Goal: Task Accomplishment & Management: Complete application form

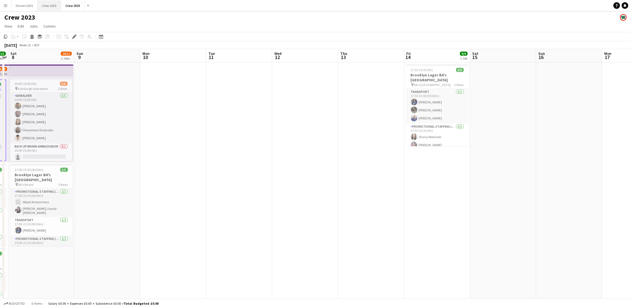
click at [44, 8] on button "Crew 2025 Close" at bounding box center [49, 5] width 23 height 11
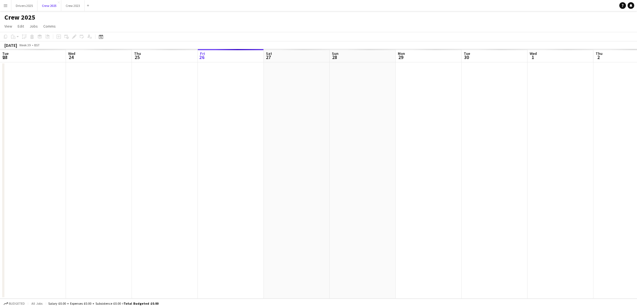
scroll to position [0, 132]
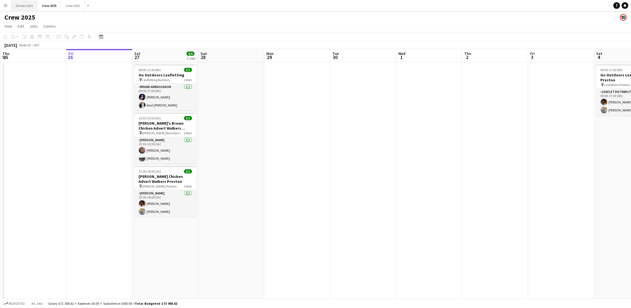
click at [25, 4] on button "Drivers 2025 Close" at bounding box center [24, 5] width 26 height 11
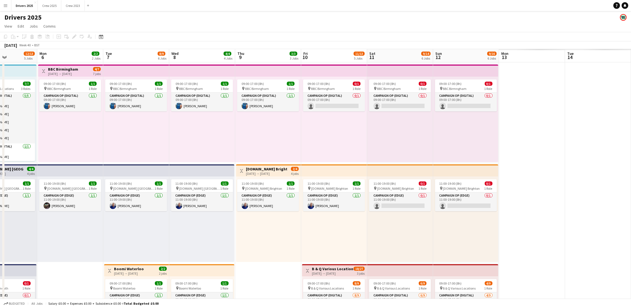
scroll to position [0, 169]
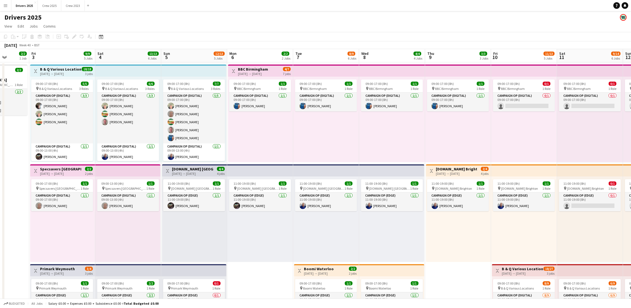
drag, startPoint x: 499, startPoint y: 171, endPoint x: 0, endPoint y: 150, distance: 499.0
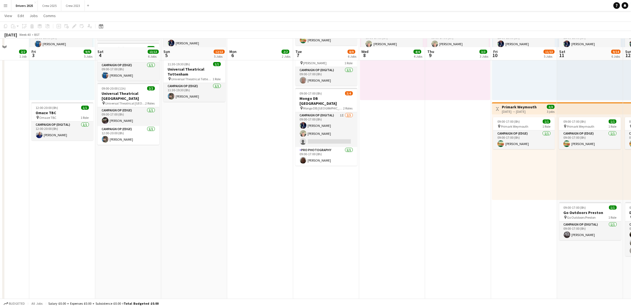
scroll to position [372, 0]
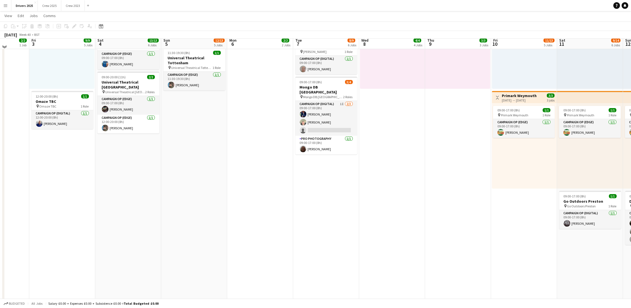
click at [312, 228] on app-date-cell "09:00-17:00 (8h) 1/1 pin BBC Birmngham 1 Role Campaign Op (Digital) [DATE] 09:0…" at bounding box center [326, 131] width 66 height 885
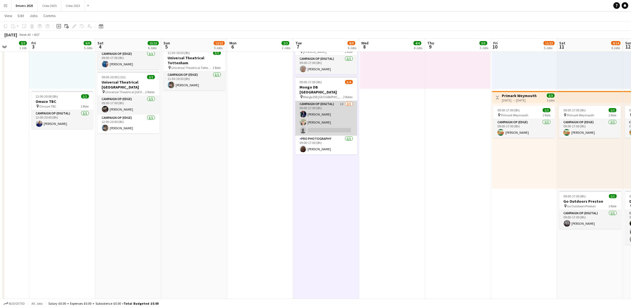
click at [319, 122] on app-card-role "Campaign Op (Digital) 1I [DATE] 09:00-17:00 (8h) [PERSON_NAME] [PERSON_NAME] si…" at bounding box center [326, 118] width 62 height 35
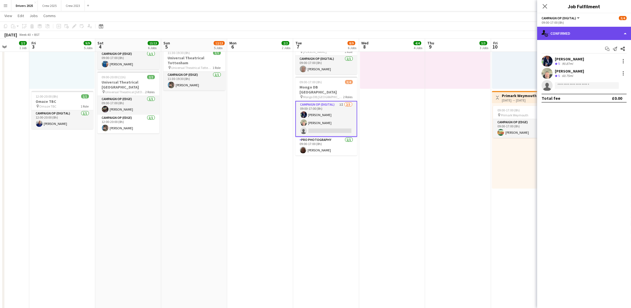
click at [471, 30] on div "single-neutral-actions-check-2 Confirmed" at bounding box center [584, 33] width 94 height 13
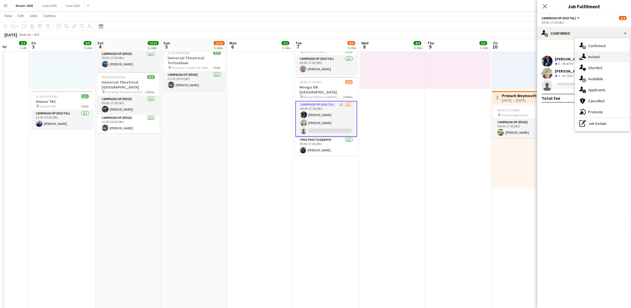
click at [471, 55] on span "Invited" at bounding box center [593, 56] width 11 height 5
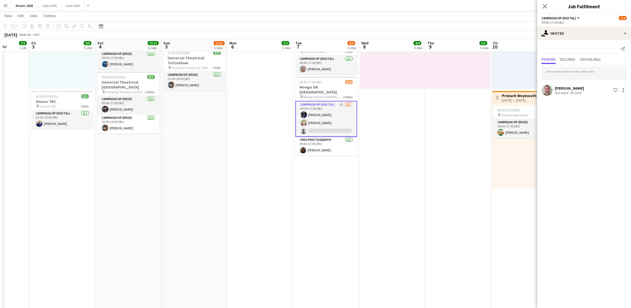
click at [337, 191] on app-date-cell "09:00-17:00 (8h) 1/1 pin BBC Birmngham 1 Role Campaign Op (Digital) [DATE] 09:0…" at bounding box center [326, 131] width 66 height 885
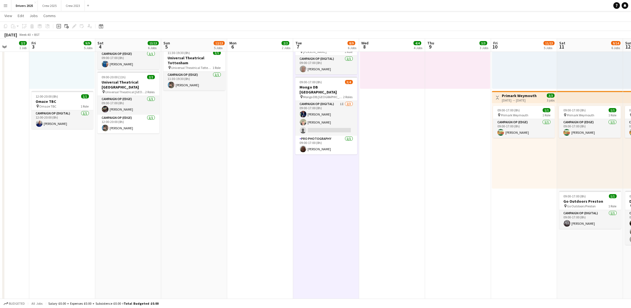
drag, startPoint x: 58, startPoint y: 25, endPoint x: 559, endPoint y: 55, distance: 502.2
click at [58, 25] on icon "Add job" at bounding box center [59, 26] width 4 height 4
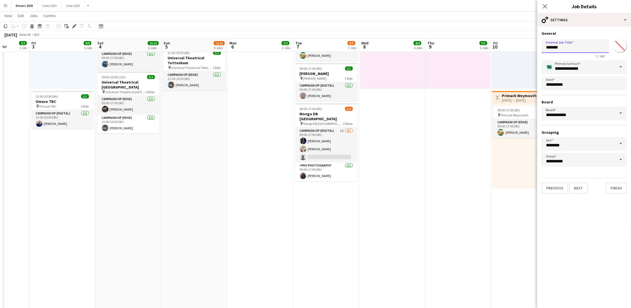
drag, startPoint x: 574, startPoint y: 47, endPoint x: 455, endPoint y: 43, distance: 119.3
click at [455, 43] on body "Menu Boards Boards Boards All jobs Status Workforce Workforce My Workforce Recr…" at bounding box center [315, 106] width 631 height 956
type input "*"
type input "**********"
drag, startPoint x: 598, startPoint y: 49, endPoint x: 484, endPoint y: 49, distance: 113.1
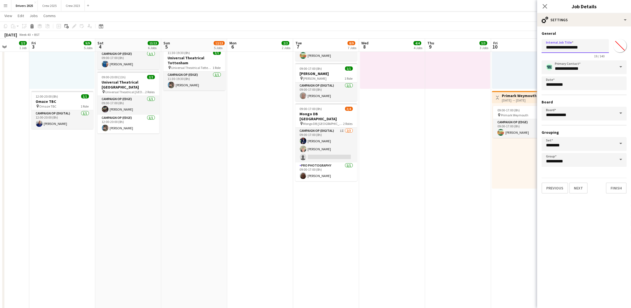
click at [471, 49] on body "Menu Boards Boards Boards All jobs Status Workforce Workforce My Workforce Recr…" at bounding box center [315, 106] width 631 height 956
click at [471, 191] on button "Next" at bounding box center [578, 188] width 18 height 11
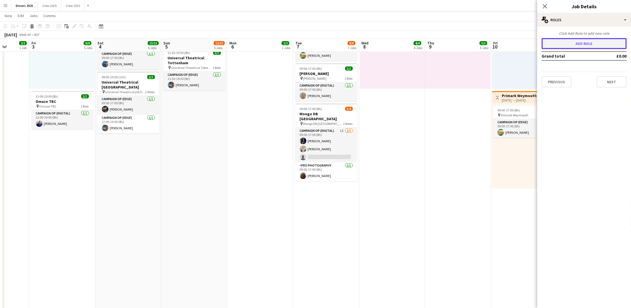
click at [471, 45] on button "Add role" at bounding box center [583, 43] width 85 height 11
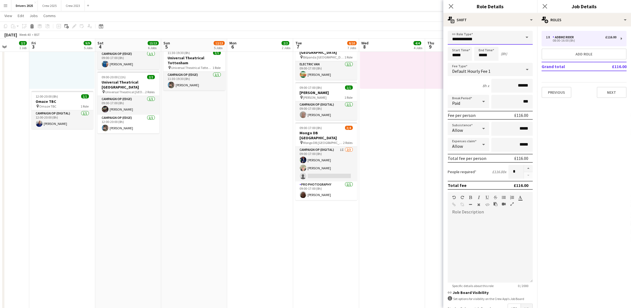
click at [471, 38] on input "**********" at bounding box center [489, 38] width 85 height 14
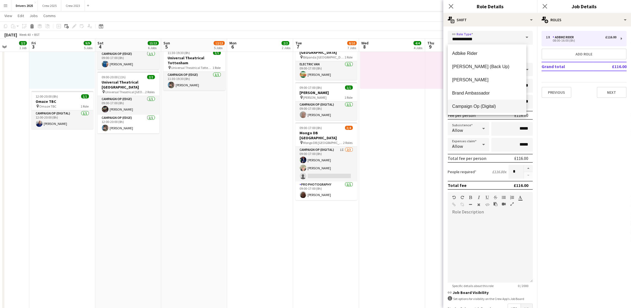
click at [471, 111] on mat-option "Campaign Op (Digital)" at bounding box center [486, 106] width 79 height 13
type input "**********"
type input "*****"
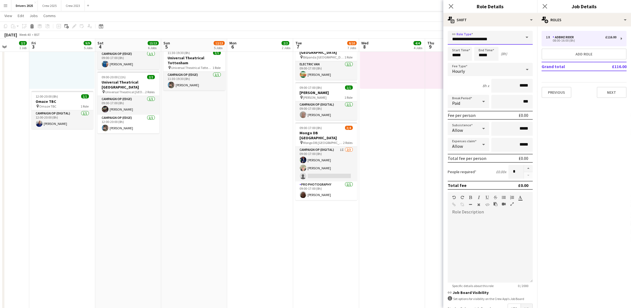
click at [471, 40] on input "**********" at bounding box center [489, 38] width 85 height 14
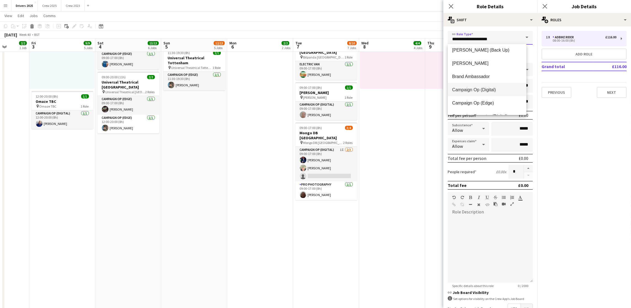
scroll to position [33, 0]
click at [471, 85] on span "Campaign Op (Edge)" at bounding box center [487, 86] width 70 height 5
type input "**********"
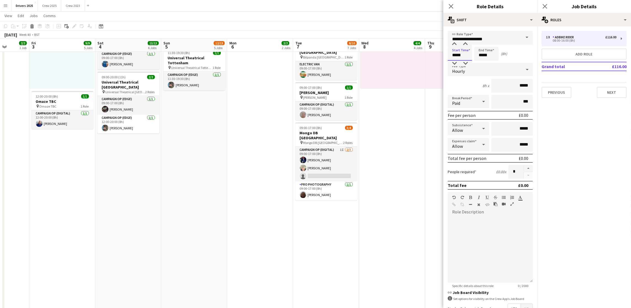
drag, startPoint x: 466, startPoint y: 54, endPoint x: 385, endPoint y: 53, distance: 80.3
click at [386, 53] on body "Menu Boards Boards Boards All jobs Status Workforce Workforce My Workforce Recr…" at bounding box center [315, 106] width 631 height 956
type input "*****"
click at [467, 68] on div "Hourly" at bounding box center [484, 69] width 74 height 13
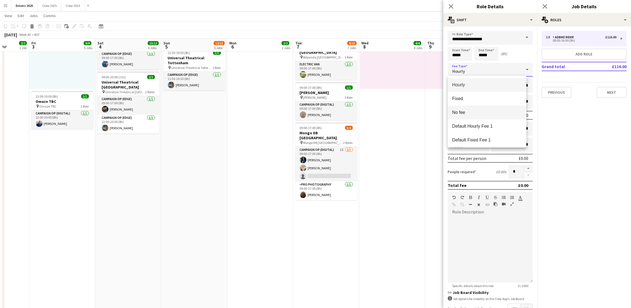
click at [463, 116] on mat-option "No fee" at bounding box center [486, 113] width 79 height 14
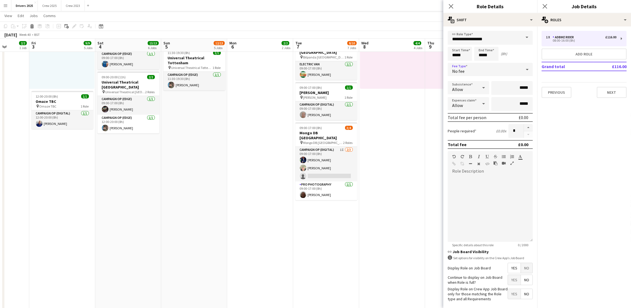
click at [471, 228] on span "No" at bounding box center [527, 268] width 12 height 10
click at [471, 89] on button "Next" at bounding box center [611, 92] width 30 height 11
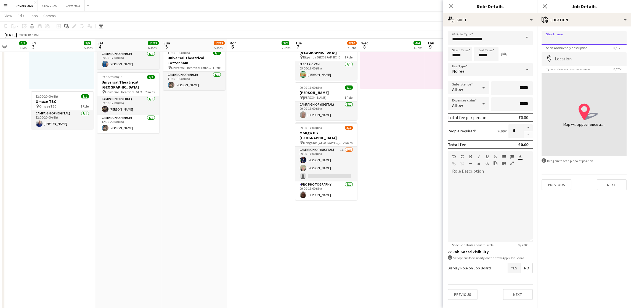
click at [471, 38] on input "Shortname" at bounding box center [583, 38] width 85 height 14
paste input "**********"
type input "**********"
click at [471, 62] on input "Location" at bounding box center [583, 59] width 85 height 14
type input "**********"
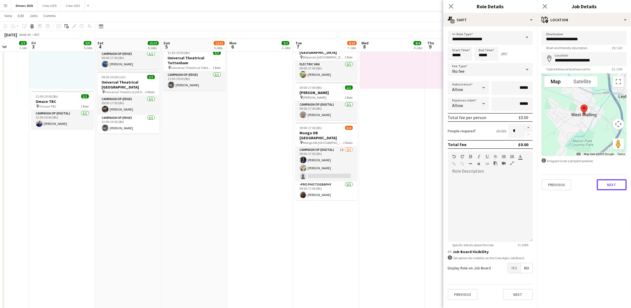
click at [471, 186] on button "Next" at bounding box center [611, 184] width 30 height 11
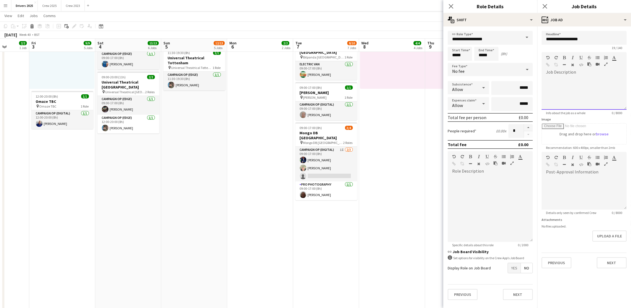
click at [471, 104] on div at bounding box center [583, 93] width 85 height 33
click at [471, 228] on button "Next" at bounding box center [611, 262] width 30 height 11
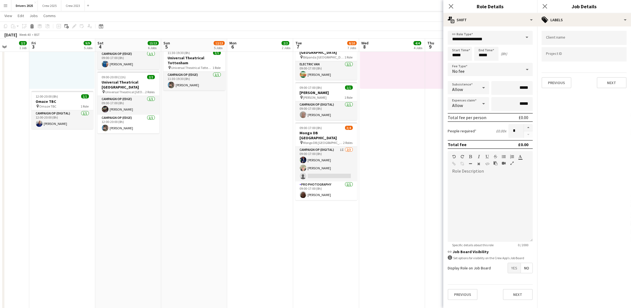
click at [371, 210] on app-date-cell "09:00-17:00 (8h) 1/1 pin BBC Birmngham 1 Role Campaign Op (Digital) [DATE] 09:0…" at bounding box center [392, 131] width 66 height 885
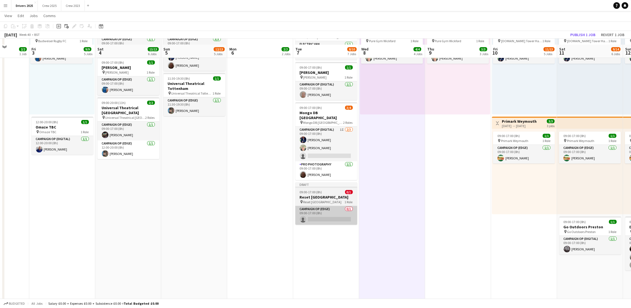
scroll to position [372, 0]
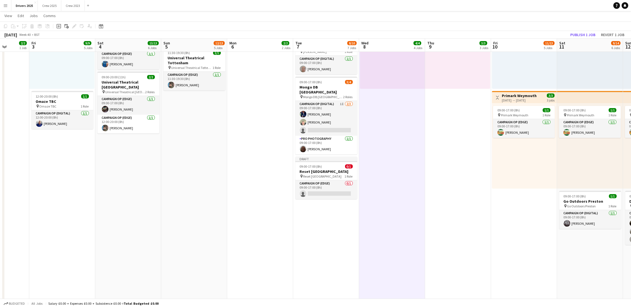
click at [319, 169] on h3 "Reset [GEOGRAPHIC_DATA]" at bounding box center [326, 171] width 62 height 5
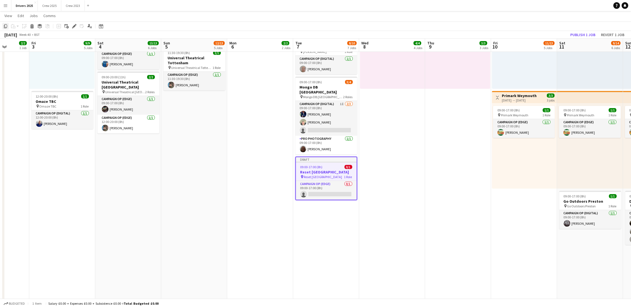
click at [4, 27] on icon "Copy" at bounding box center [5, 26] width 4 height 4
click at [367, 157] on app-date-cell "09:00-17:00 (8h) 1/1 pin BBC Birmngham 1 Role Campaign Op (Digital) [DATE] 09:0…" at bounding box center [392, 131] width 66 height 885
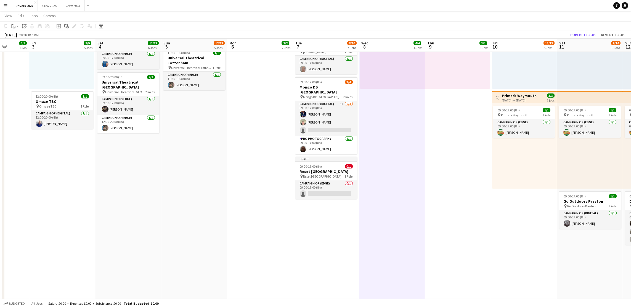
click at [442, 161] on app-date-cell "09:00-17:00 (8h) 1/1 pin BBC Birmngham 1 Role Campaign Op (Digital) [DATE] 09:0…" at bounding box center [458, 131] width 66 height 885
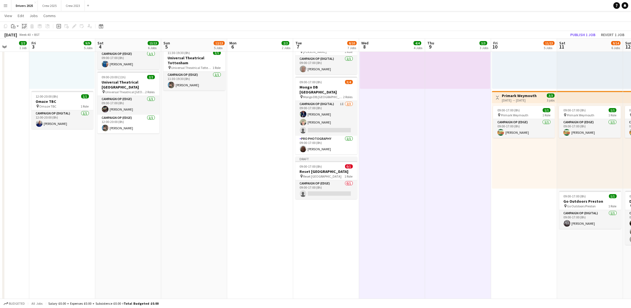
click at [24, 28] on icon at bounding box center [25, 27] width 2 height 2
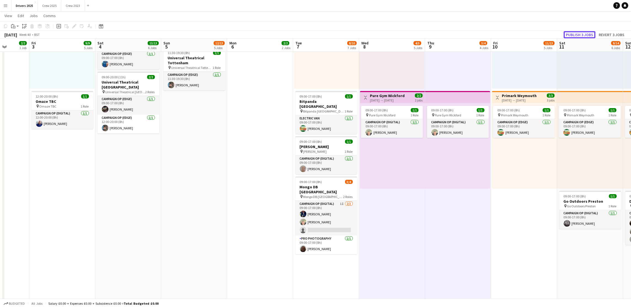
click at [471, 36] on button "Publish 3 jobs" at bounding box center [579, 34] width 32 height 7
